Goal: Task Accomplishment & Management: Manage account settings

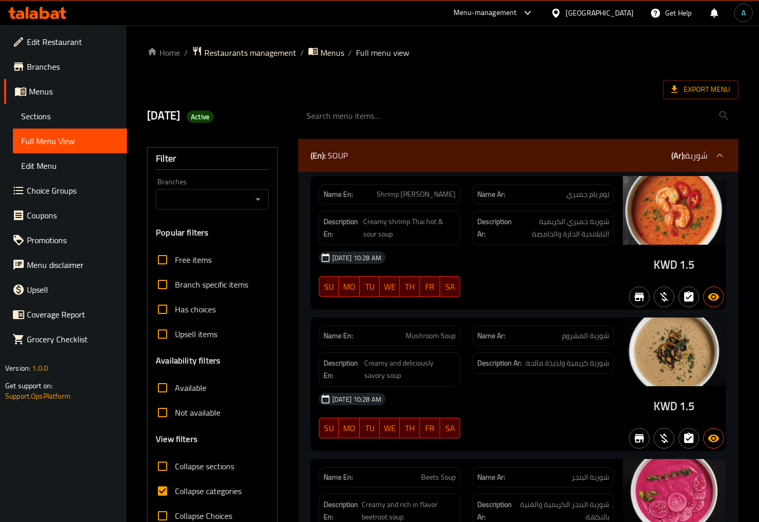
click at [189, 489] on span "Collapse categories" at bounding box center [208, 491] width 67 height 12
click at [175, 489] on input "Collapse categories" at bounding box center [162, 491] width 25 height 25
checkbox input "false"
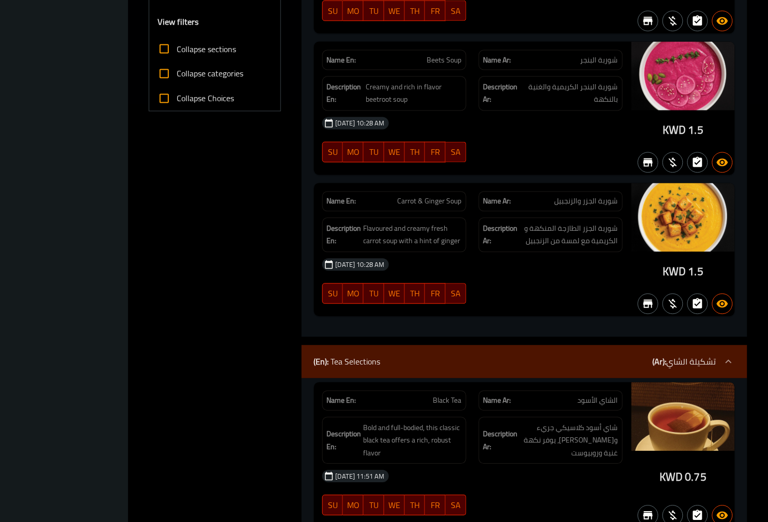
click at [566, 151] on div "13-10-2025 10:28 AM SU MO TU WE TH FR SA" at bounding box center [472, 140] width 313 height 58
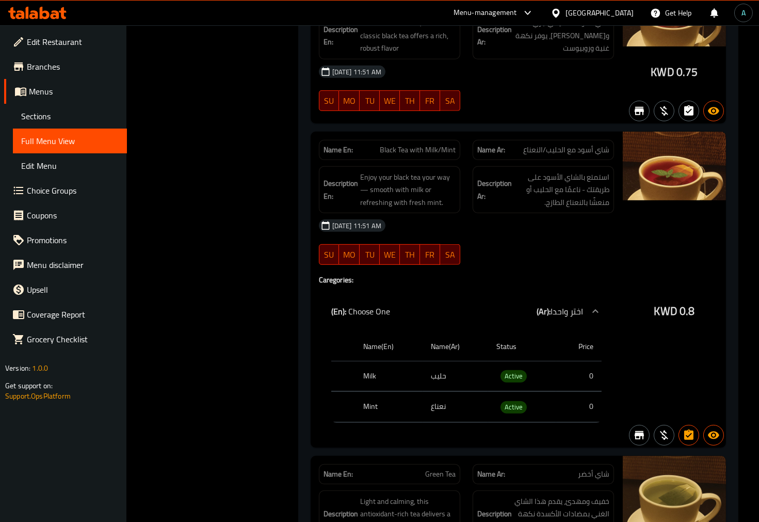
scroll to position [11801, 0]
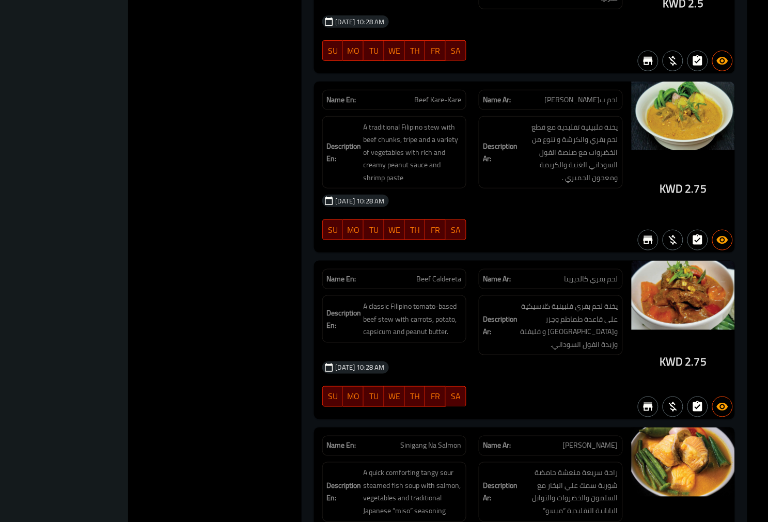
scroll to position [0, 0]
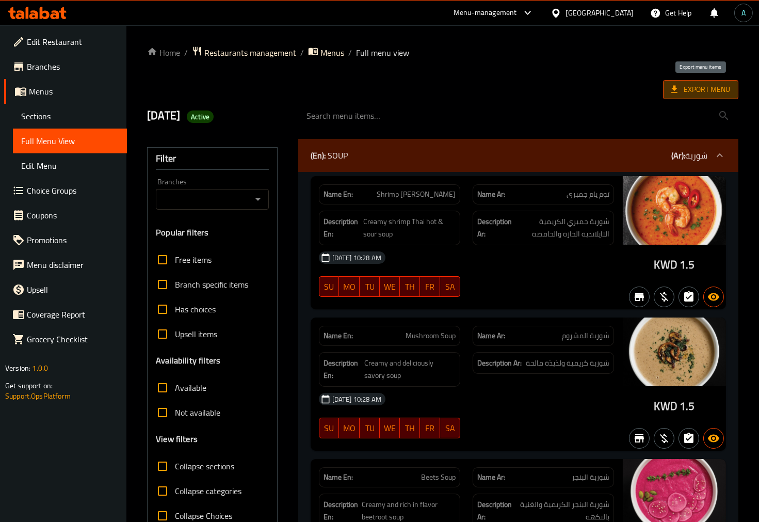
click at [704, 87] on span "Export Menu" at bounding box center [701, 89] width 59 height 13
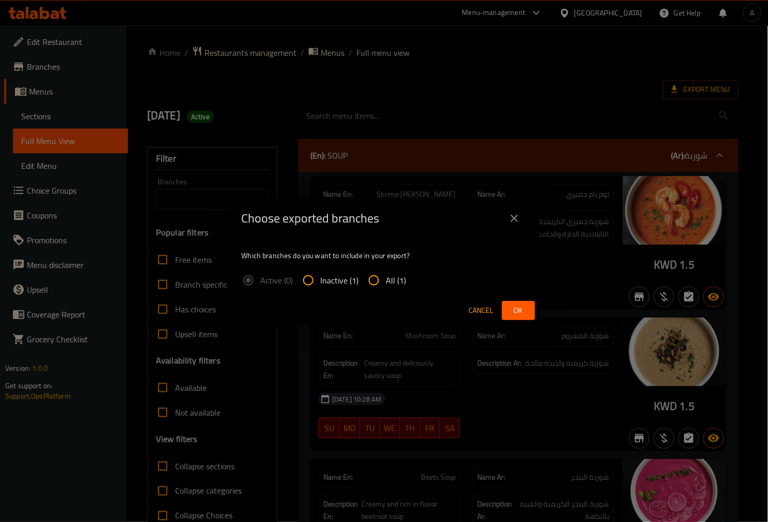
click at [374, 279] on input "All (1)" at bounding box center [373, 280] width 25 height 25
radio input "true"
click at [522, 304] on span "Ok" at bounding box center [518, 310] width 17 height 13
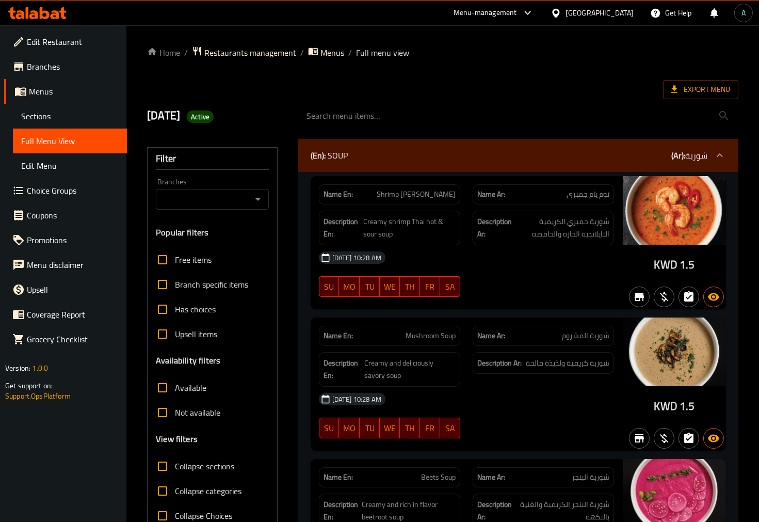
click at [29, 19] on div at bounding box center [37, 13] width 75 height 21
click at [31, 13] on icon at bounding box center [33, 14] width 9 height 9
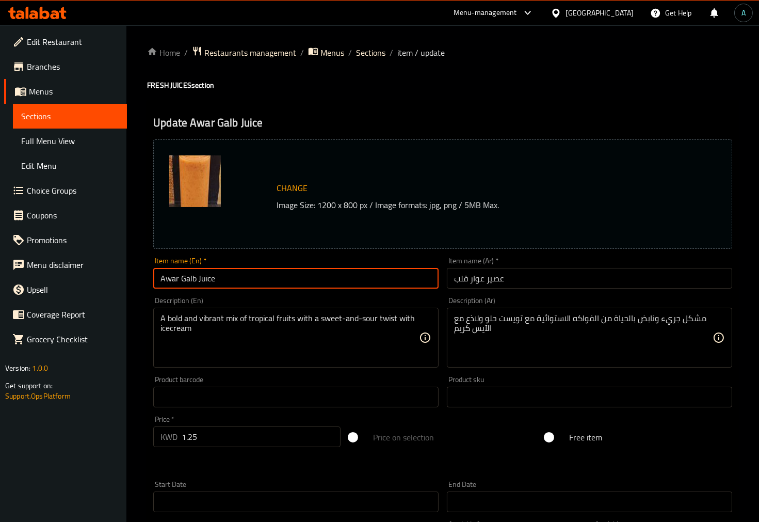
click at [279, 284] on input "Awar Galb Juice" at bounding box center [295, 278] width 285 height 21
click at [202, 274] on div "Home / Restaurants management / Menus / Sections / item / update FRESH JUICES s…" at bounding box center [443, 385] width 592 height 678
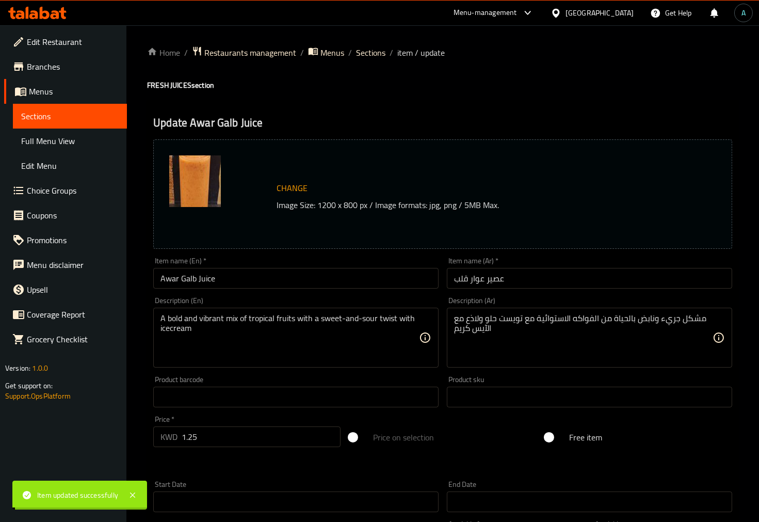
click at [202, 274] on input "Awar Galb Juice" at bounding box center [295, 278] width 285 height 21
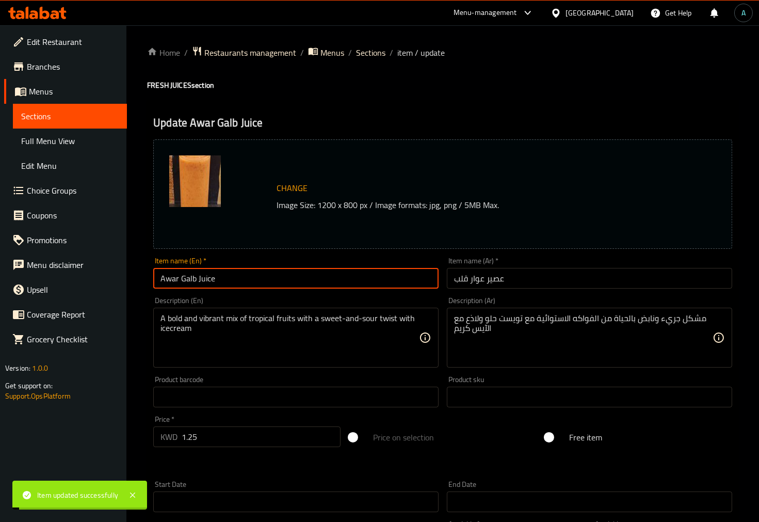
click at [202, 274] on input "Awar Galb Juice" at bounding box center [295, 278] width 285 height 21
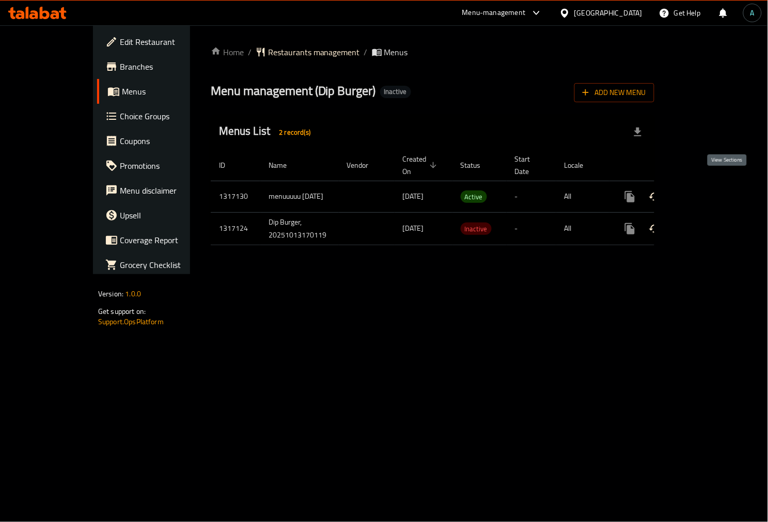
click at [710, 190] on icon "enhanced table" at bounding box center [704, 196] width 12 height 12
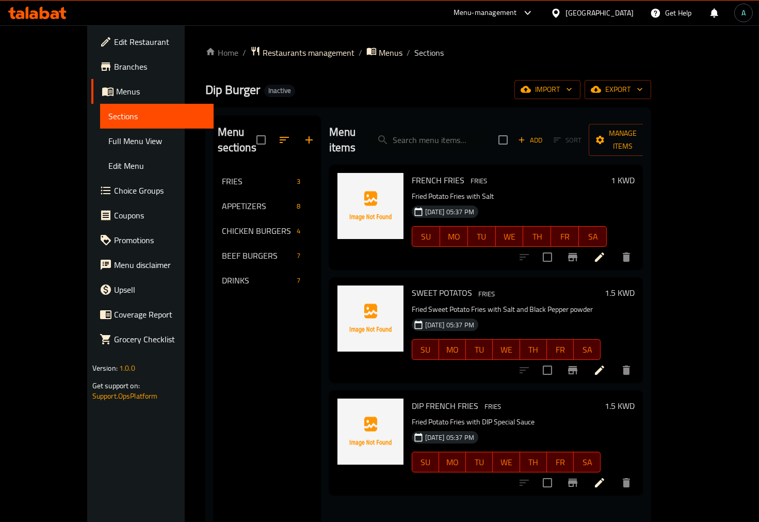
drag, startPoint x: 76, startPoint y: 141, endPoint x: 71, endPoint y: 150, distance: 10.6
click at [108, 140] on span "Full Menu View" at bounding box center [157, 141] width 98 height 12
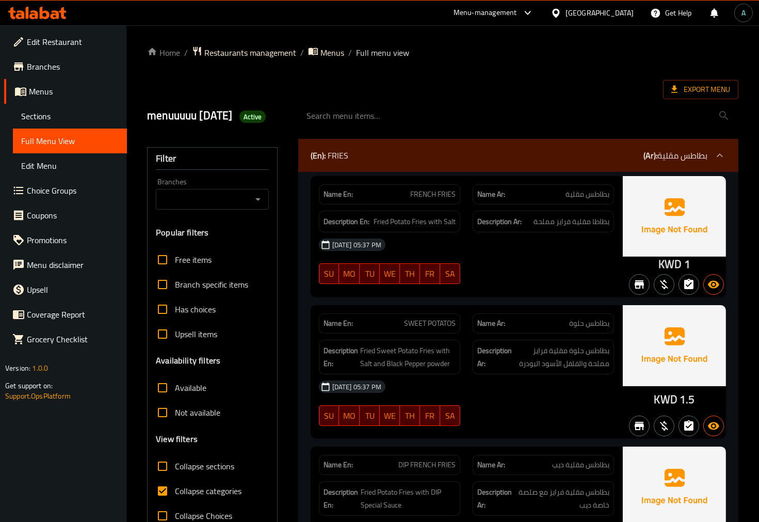
click at [200, 497] on span "Collapse categories" at bounding box center [208, 491] width 67 height 12
click at [175, 503] on input "Collapse categories" at bounding box center [162, 491] width 25 height 25
checkbox input "false"
drag, startPoint x: 657, startPoint y: 285, endPoint x: 675, endPoint y: 284, distance: 17.6
click at [679, 284] on div "KWD 1" at bounding box center [674, 236] width 103 height 121
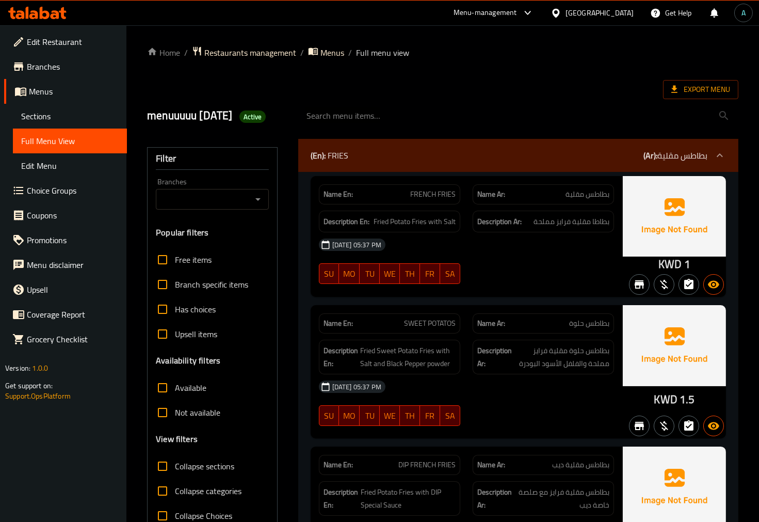
click at [649, 277] on div "KWD 1" at bounding box center [674, 236] width 103 height 121
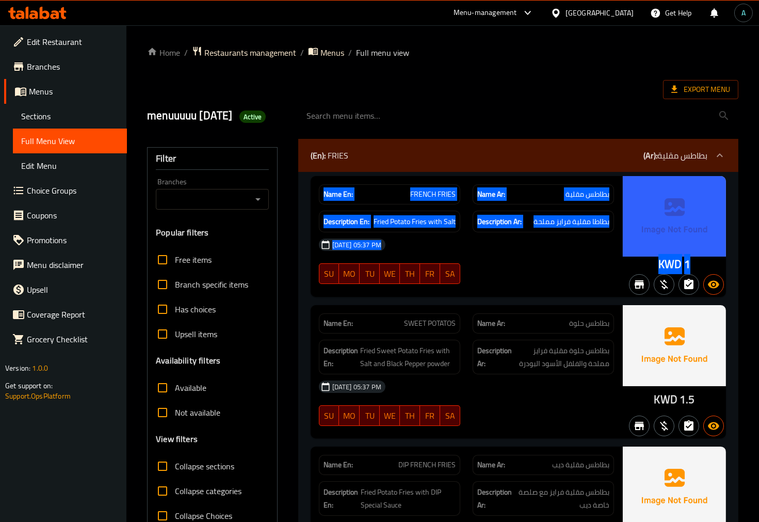
drag, startPoint x: 649, startPoint y: 277, endPoint x: 672, endPoint y: 277, distance: 23.2
click at [672, 277] on div "KWD 1" at bounding box center [674, 236] width 103 height 121
click at [672, 274] on span "KWD" at bounding box center [670, 264] width 23 height 20
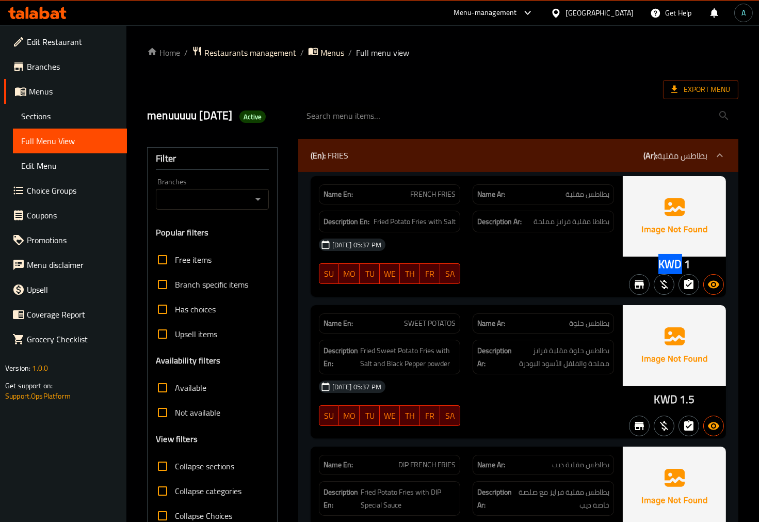
drag, startPoint x: 659, startPoint y: 279, endPoint x: 679, endPoint y: 279, distance: 20.6
click at [679, 274] on span "KWD" at bounding box center [670, 264] width 23 height 20
copy span "KWD"
click at [240, 122] on span "Active" at bounding box center [253, 117] width 27 height 10
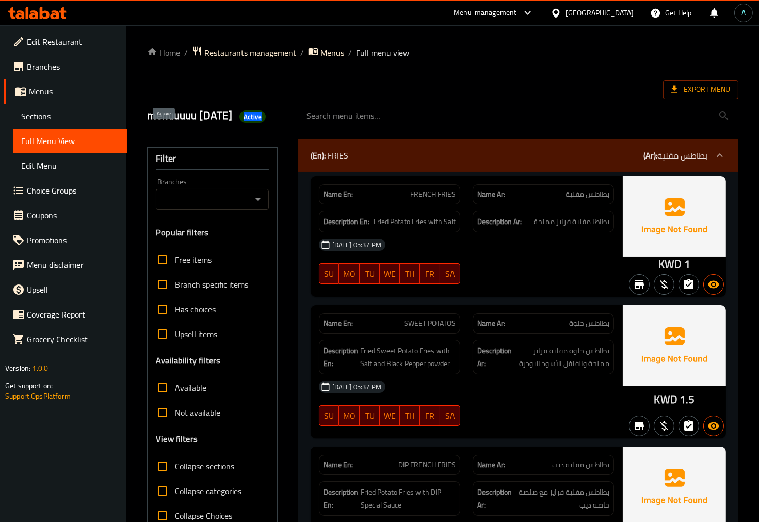
copy span "Active"
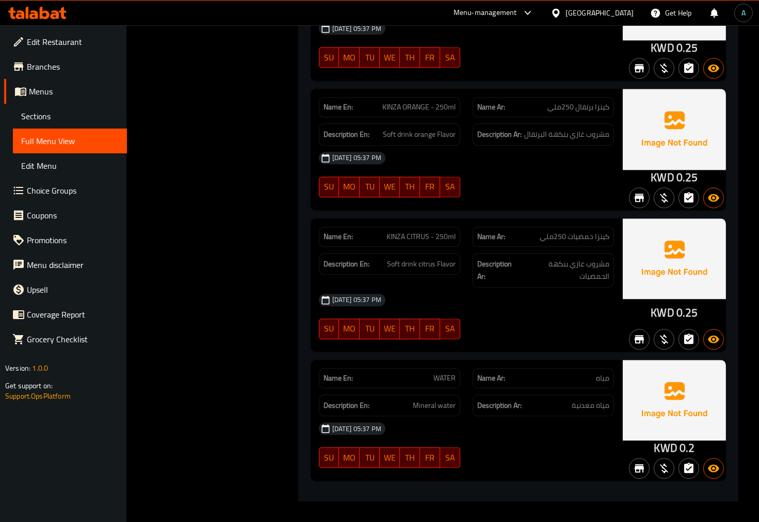
scroll to position [4493, 0]
click at [519, 318] on div "13-10-2025 05:37 PM SU MO TU WE TH FR SA" at bounding box center [467, 317] width 308 height 58
